Goal: Task Accomplishment & Management: Use online tool/utility

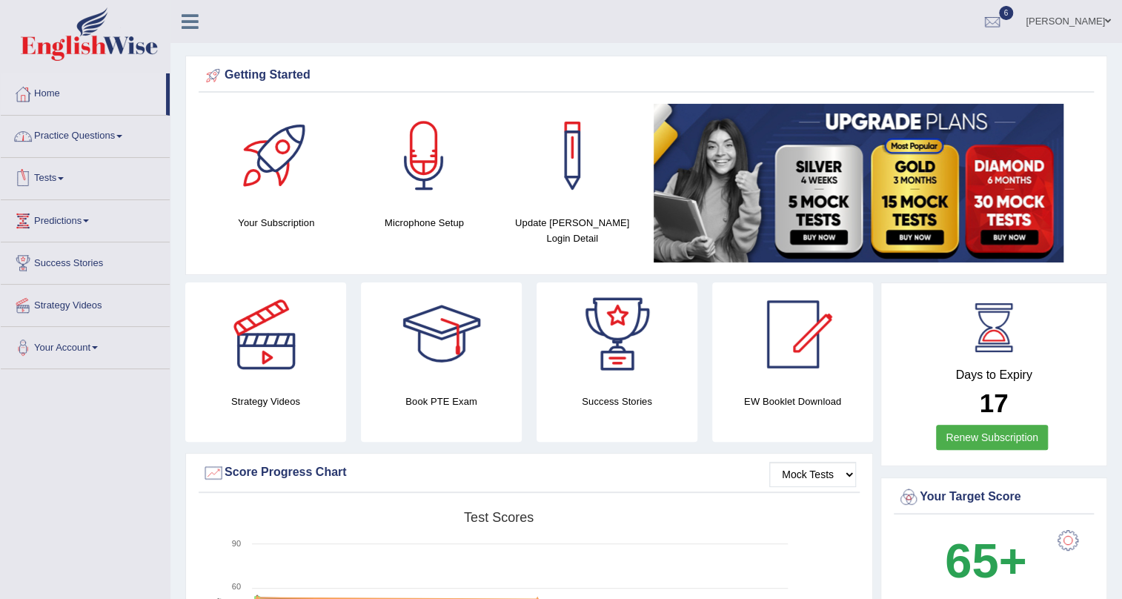
click at [55, 176] on link "Tests" at bounding box center [85, 176] width 169 height 37
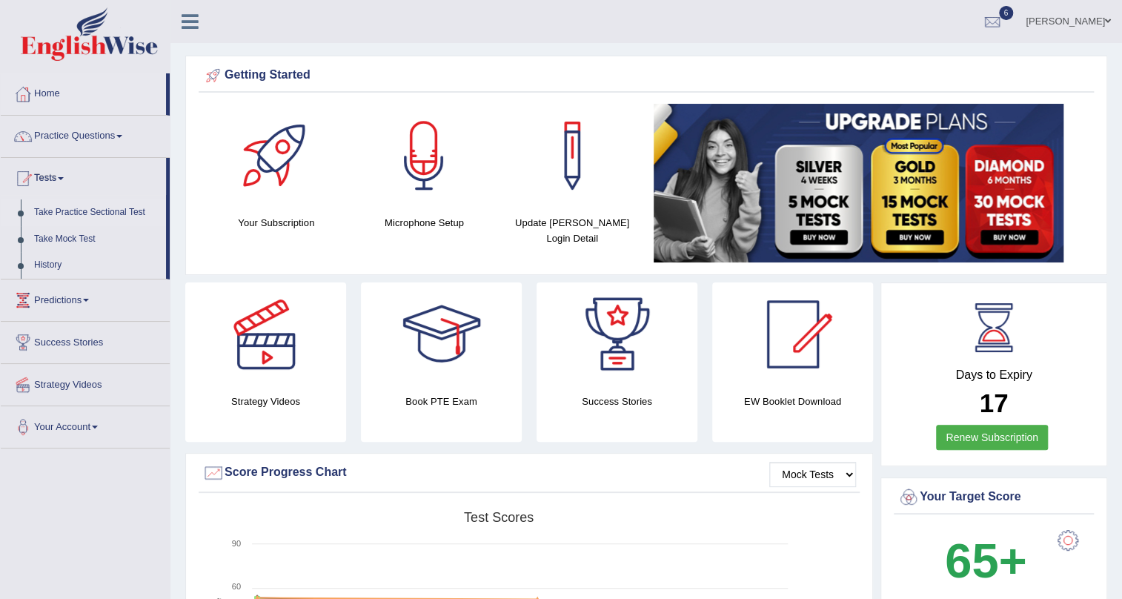
click at [60, 211] on link "Take Practice Sectional Test" at bounding box center [96, 212] width 139 height 27
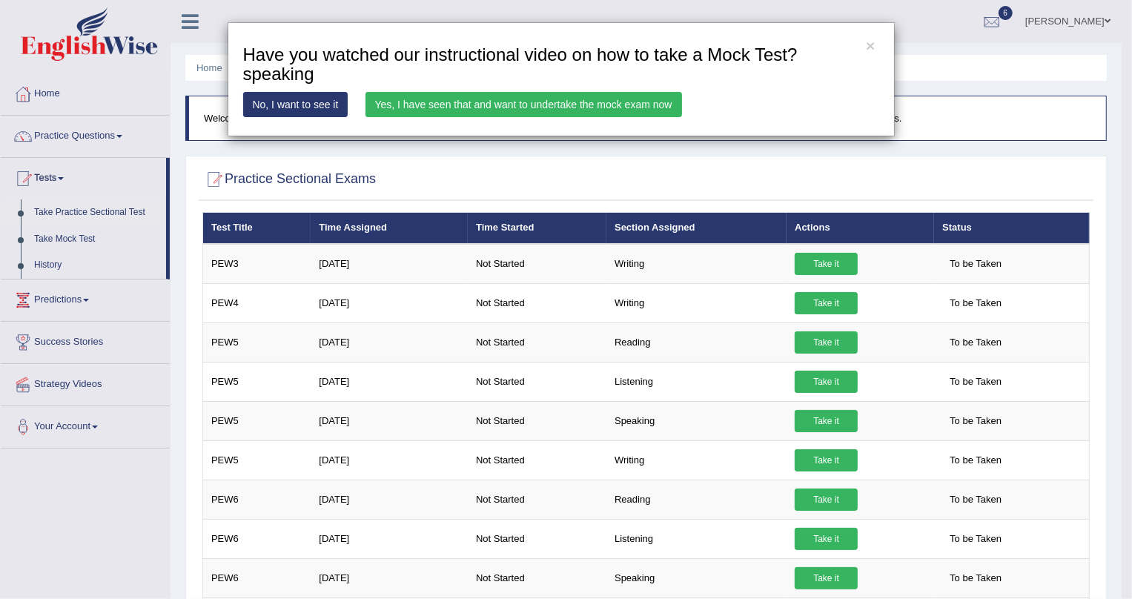
click at [505, 102] on link "Yes, I have seen that and want to undertake the mock exam now" at bounding box center [523, 104] width 317 height 25
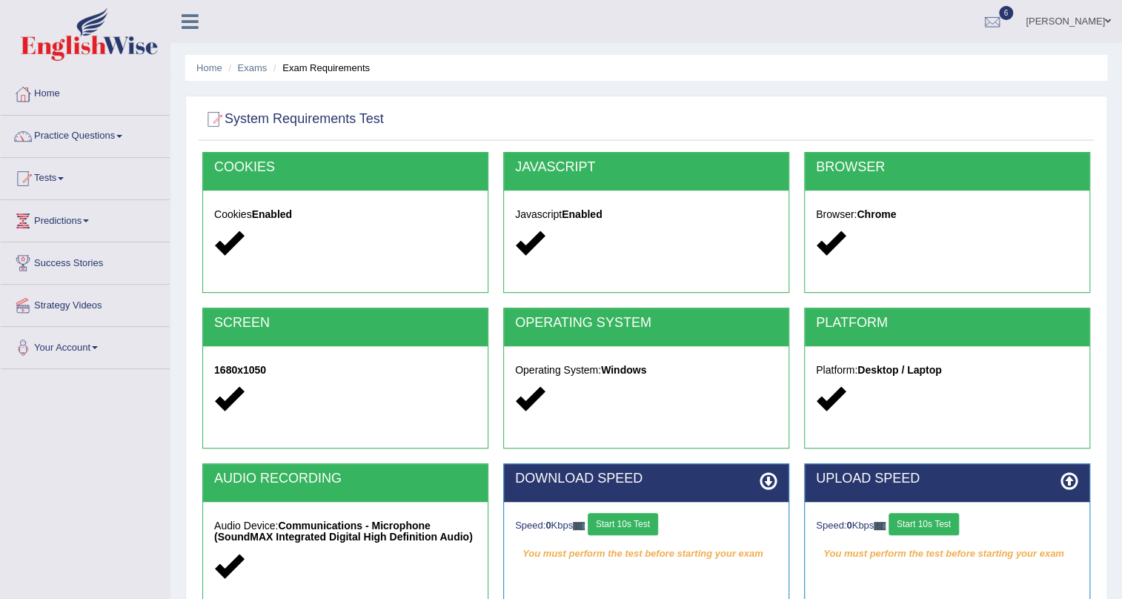
click at [642, 519] on button "Start 10s Test" at bounding box center [623, 524] width 70 height 22
click at [769, 484] on icon at bounding box center [769, 481] width 18 height 18
click at [932, 523] on button "Start 10s Test" at bounding box center [924, 524] width 70 height 22
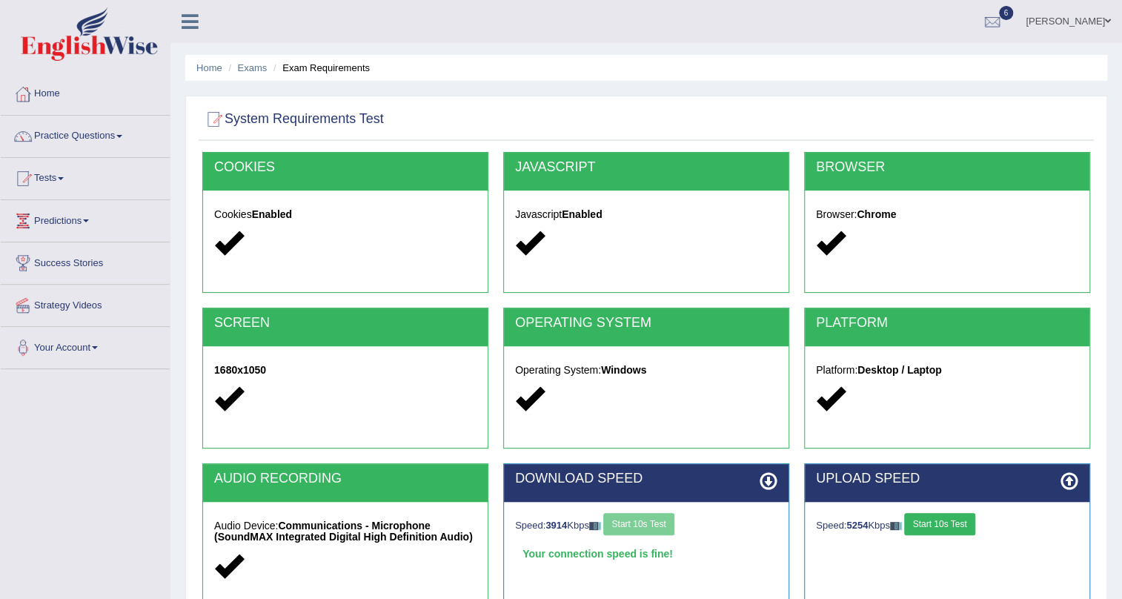
click at [1070, 484] on icon at bounding box center [1070, 481] width 18 height 18
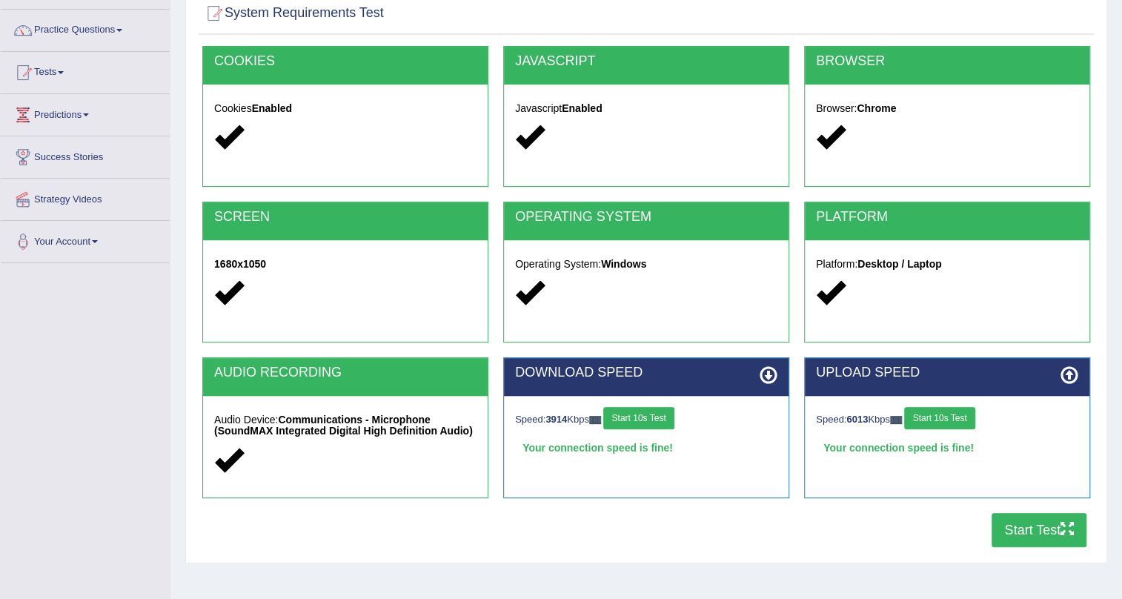
scroll to position [134, 0]
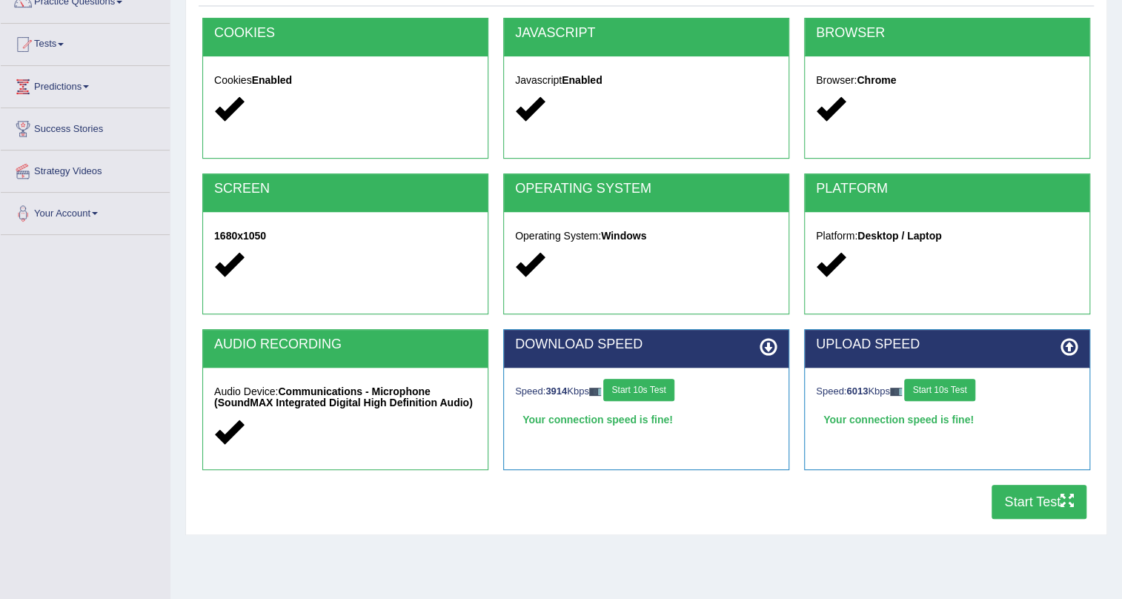
click at [1039, 503] on button "Start Test" at bounding box center [1039, 502] width 95 height 34
